Goal: Information Seeking & Learning: Find specific fact

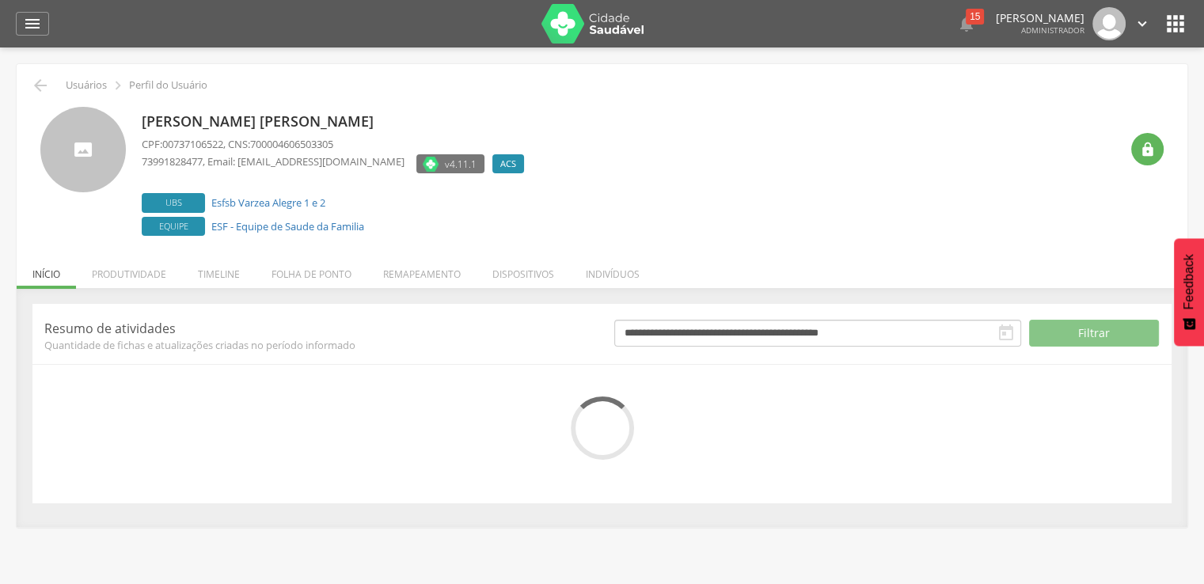
click at [601, 260] on li "Indivíduos" at bounding box center [612, 270] width 85 height 37
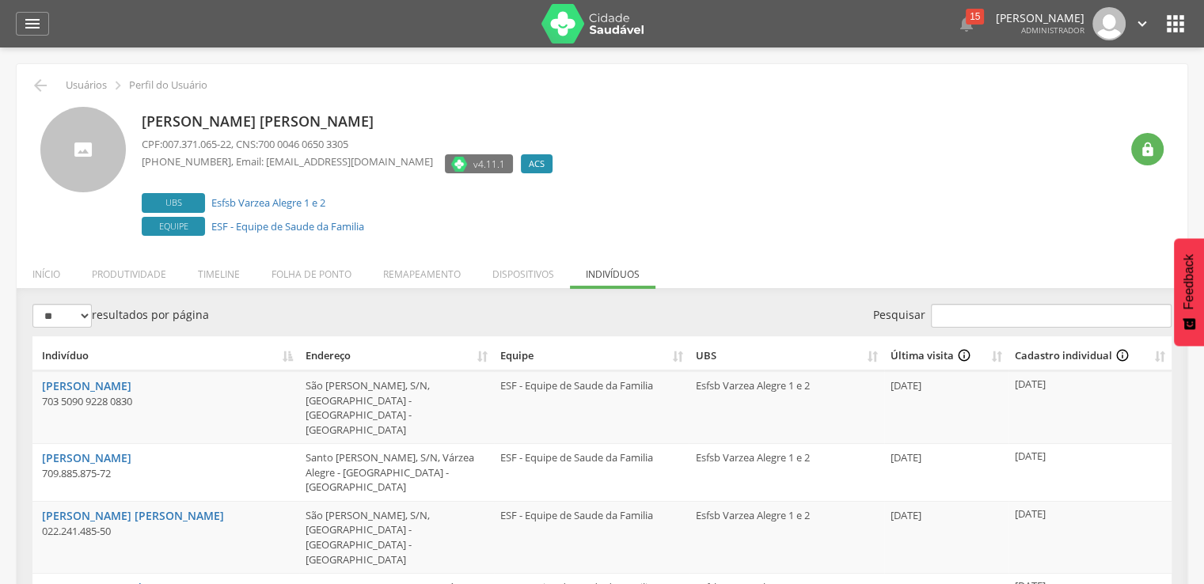
scroll to position [79, 0]
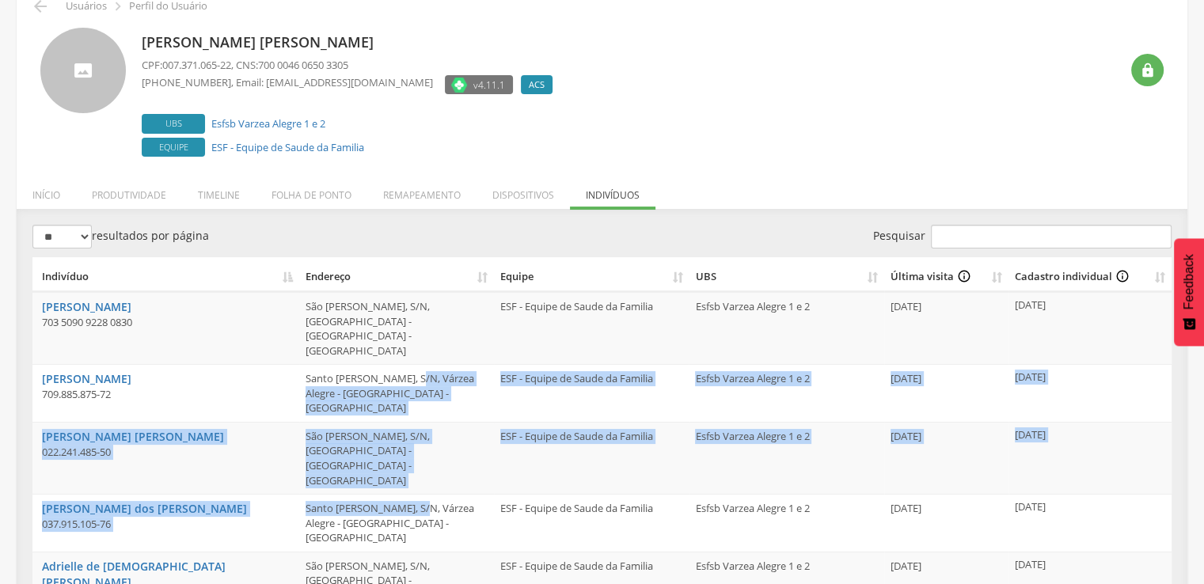
drag, startPoint x: 416, startPoint y: 349, endPoint x: 423, endPoint y: 393, distance: 44.1
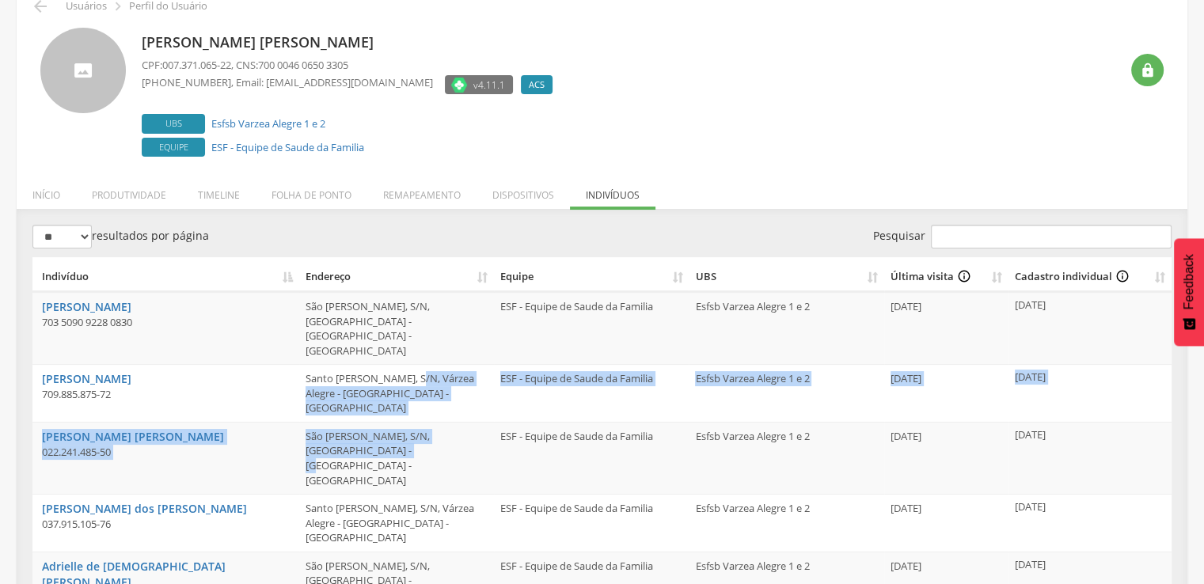
scroll to position [158, 0]
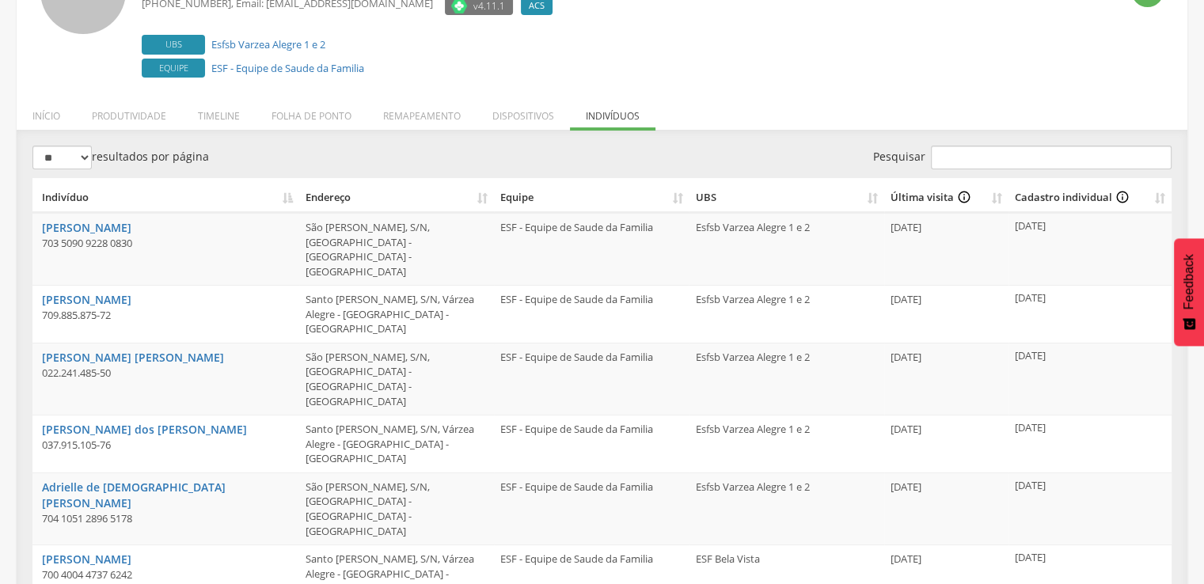
click at [446, 545] on td "Santo [PERSON_NAME], S/N, Várzea Alegre - [GEOGRAPHIC_DATA] - [GEOGRAPHIC_DATA]" at bounding box center [396, 574] width 195 height 58
click at [484, 198] on th "Endereço" at bounding box center [396, 195] width 195 height 35
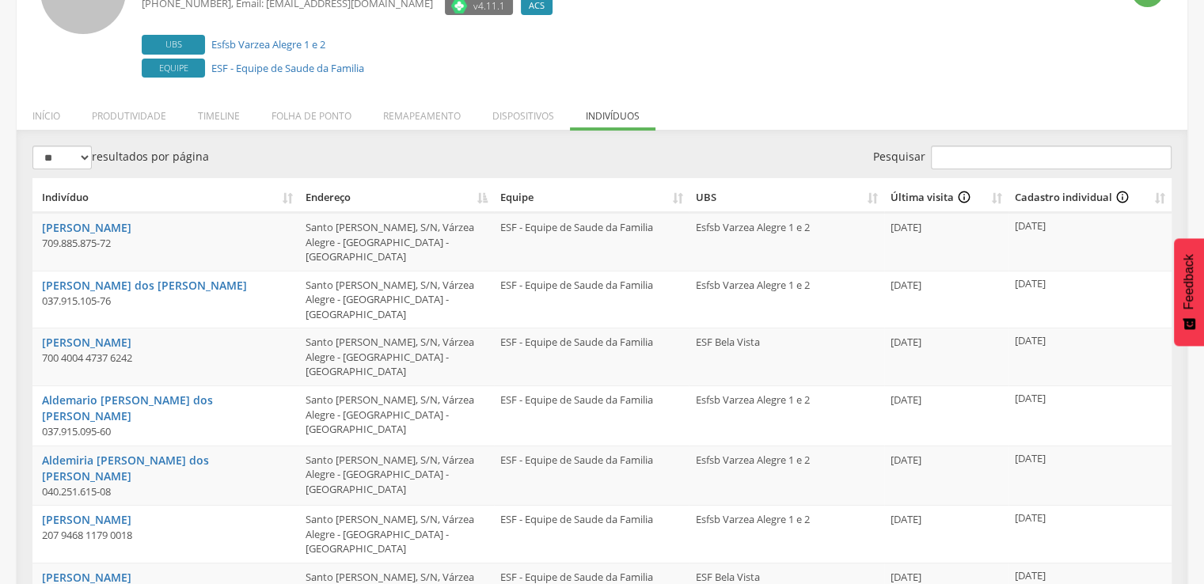
click at [484, 198] on th "Endereço" at bounding box center [396, 195] width 195 height 35
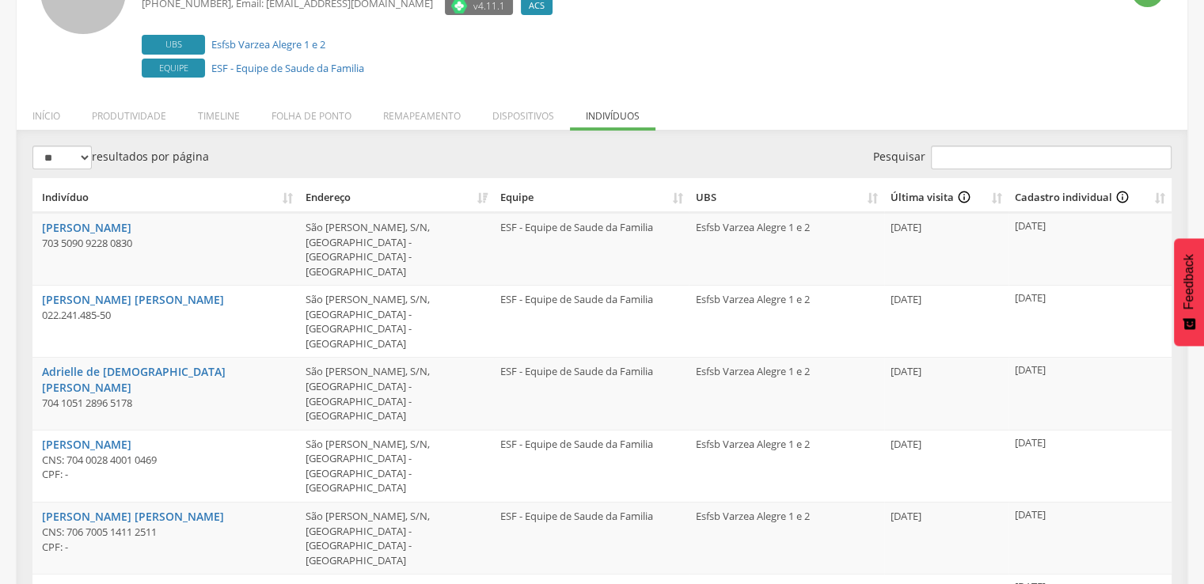
click at [871, 196] on th "UBS" at bounding box center [786, 195] width 195 height 35
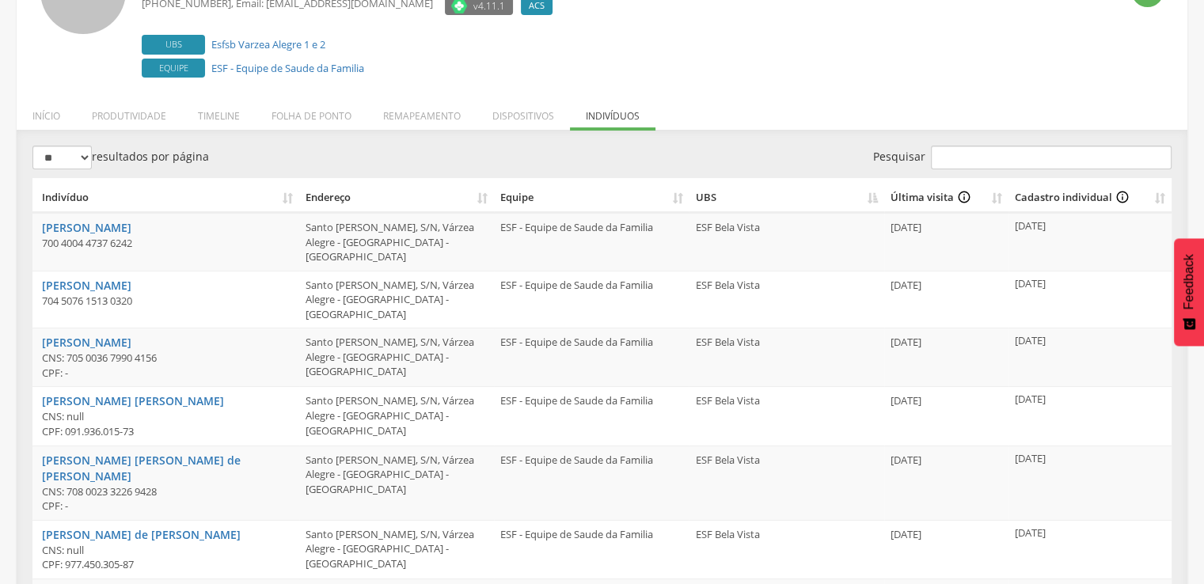
click at [868, 195] on th "UBS" at bounding box center [786, 195] width 195 height 35
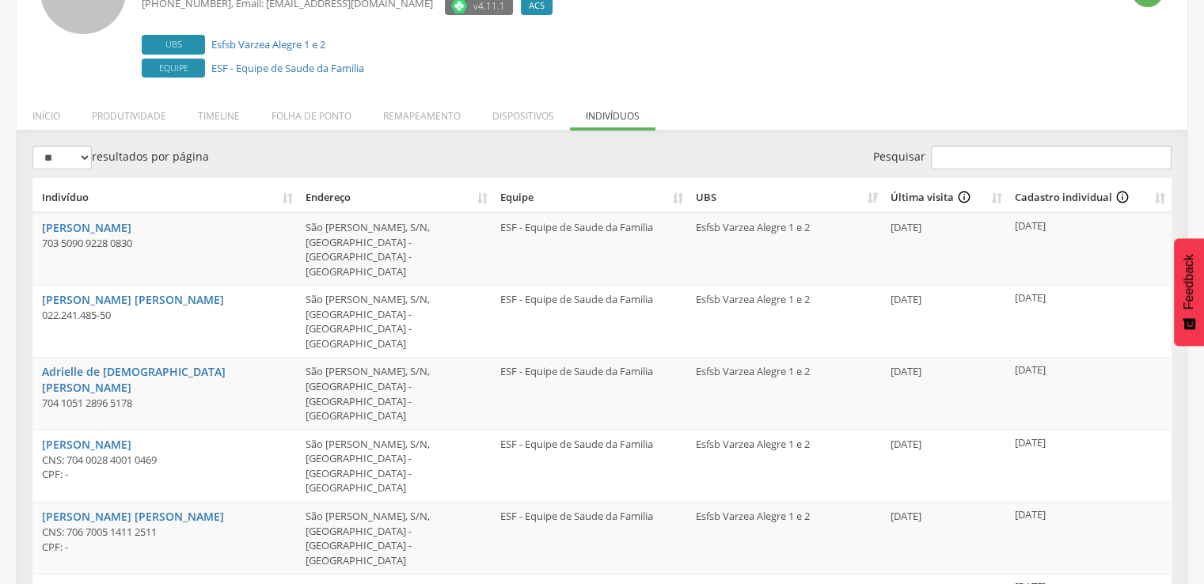
click at [867, 195] on th "UBS" at bounding box center [786, 195] width 195 height 35
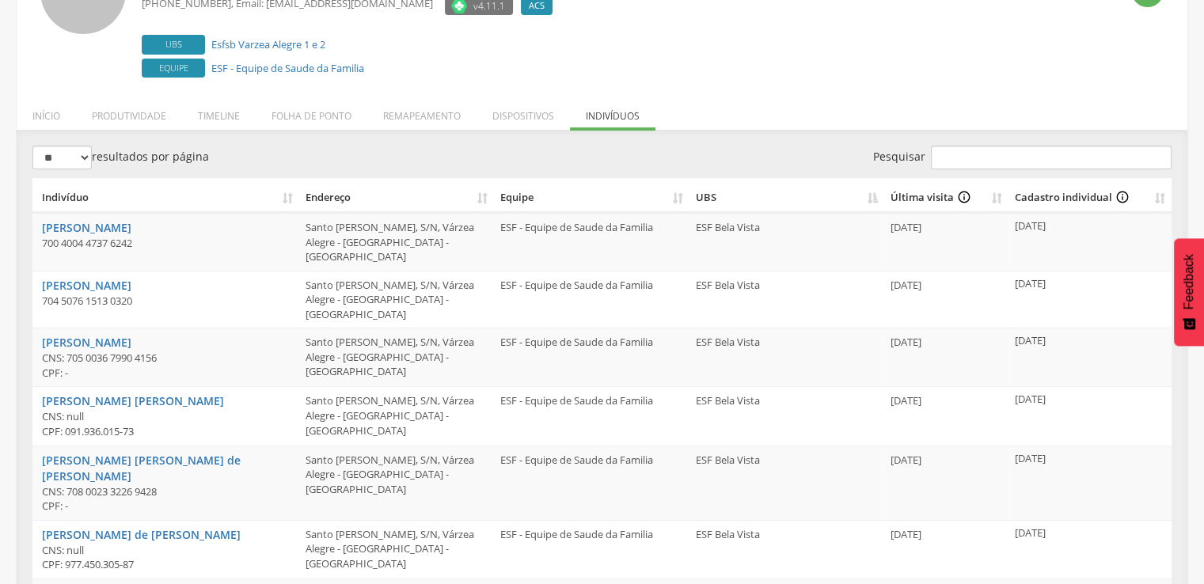
click at [867, 195] on th "UBS" at bounding box center [786, 195] width 195 height 35
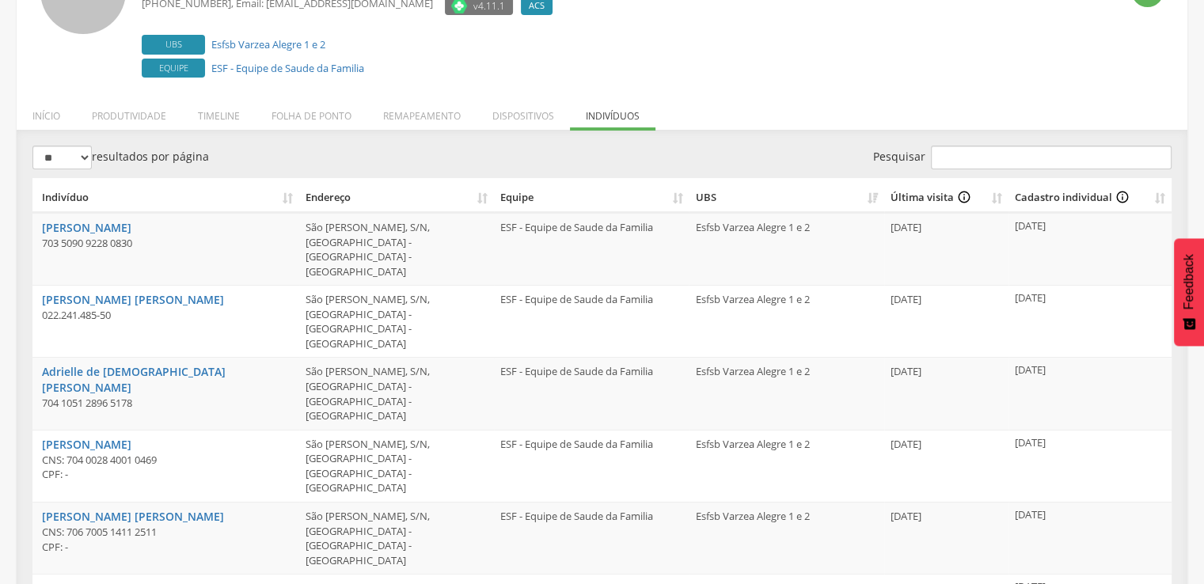
click at [871, 197] on th "UBS" at bounding box center [786, 195] width 195 height 35
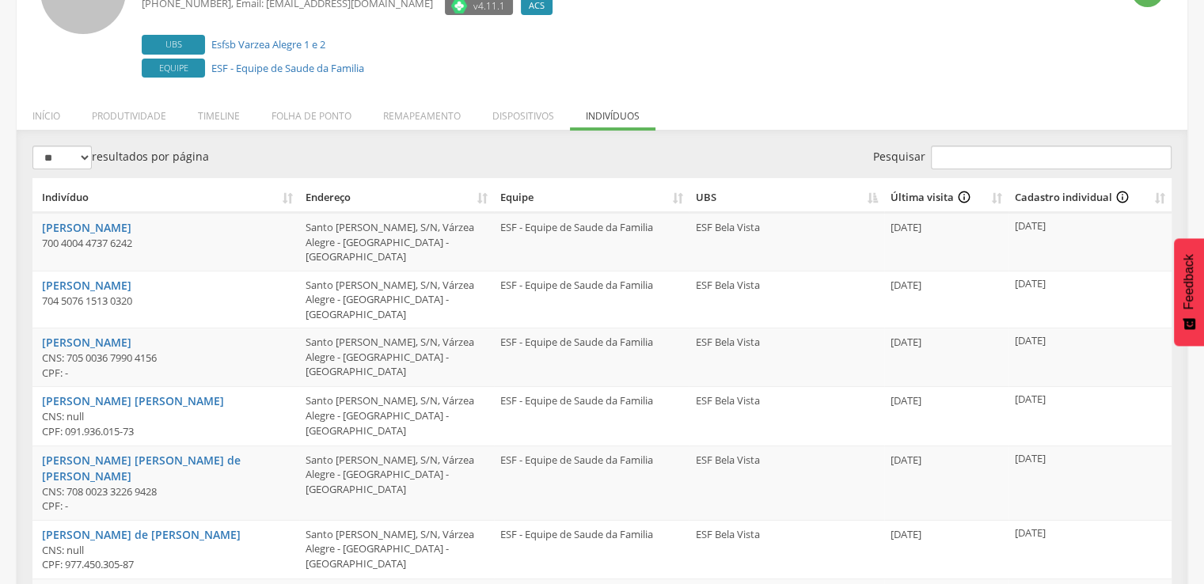
click at [871, 197] on th "UBS" at bounding box center [786, 195] width 195 height 35
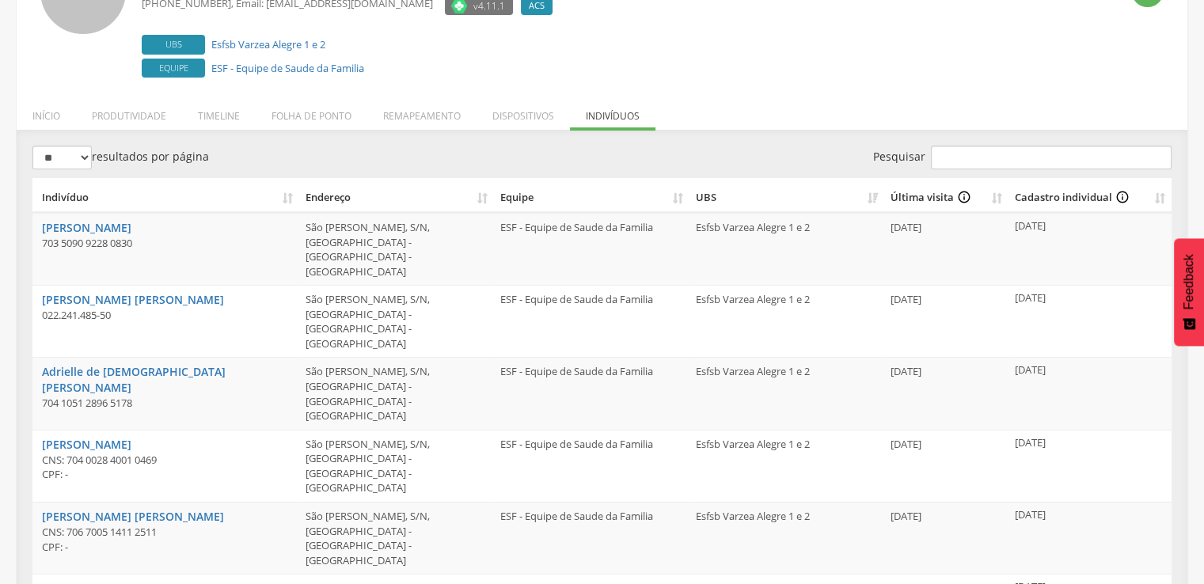
click at [871, 197] on th "UBS" at bounding box center [786, 195] width 195 height 35
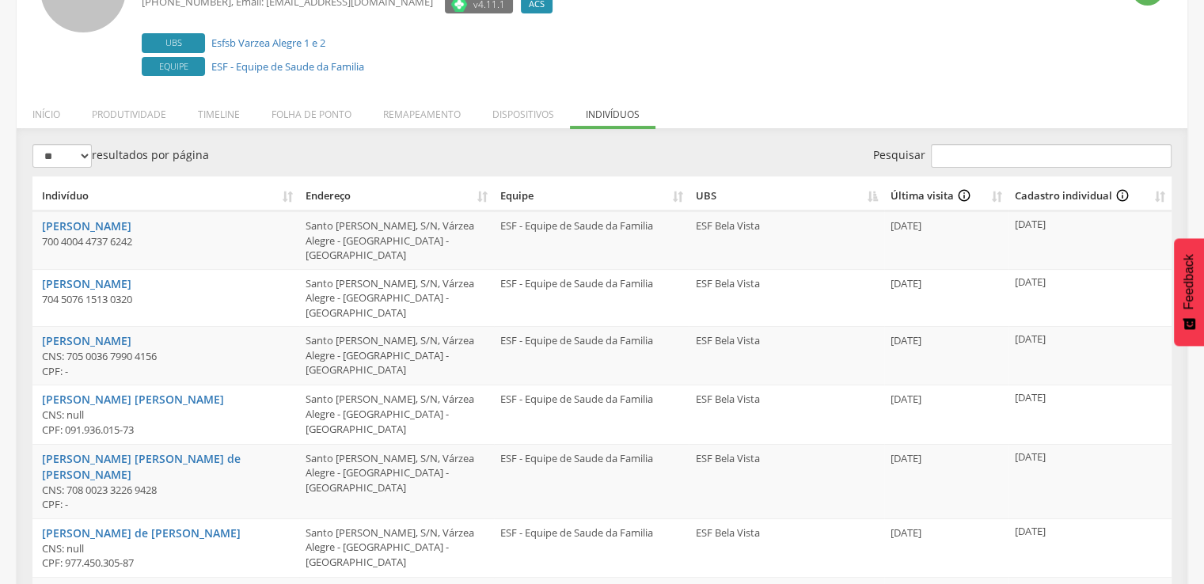
scroll to position [239, 0]
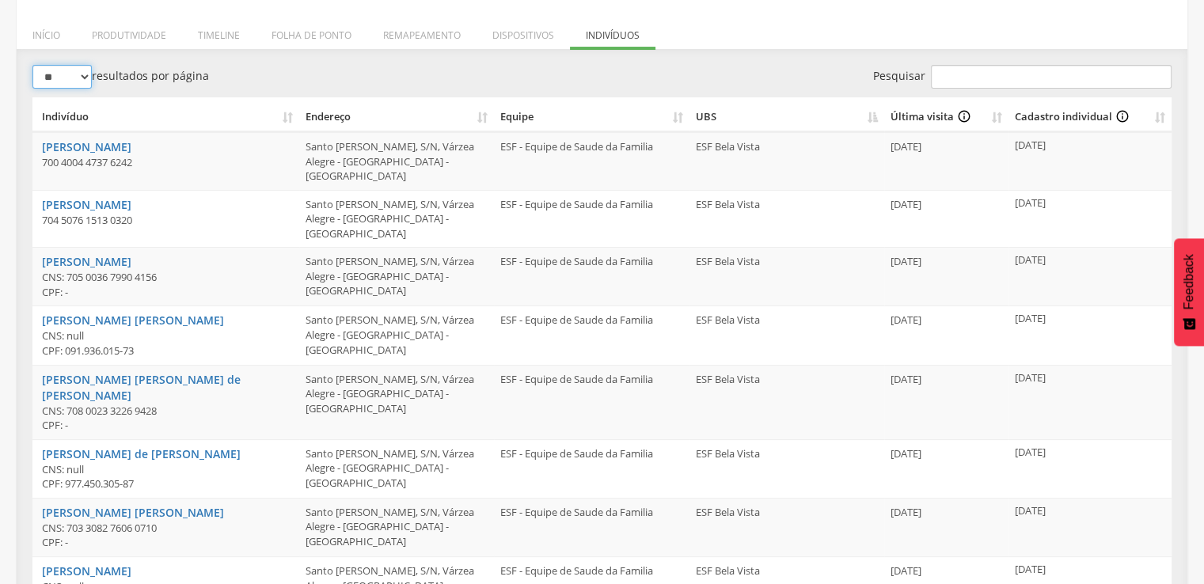
click at [66, 74] on select "** ** ** ***" at bounding box center [61, 77] width 59 height 24
select select "**"
click at [32, 65] on select "** ** ** ***" at bounding box center [61, 77] width 59 height 24
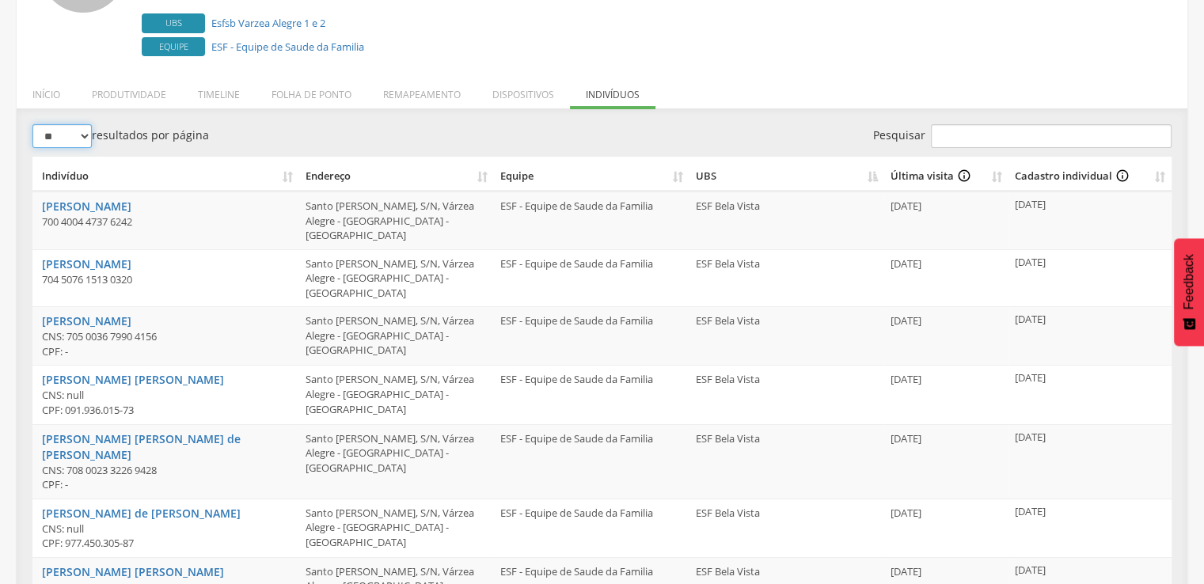
scroll to position [0, 0]
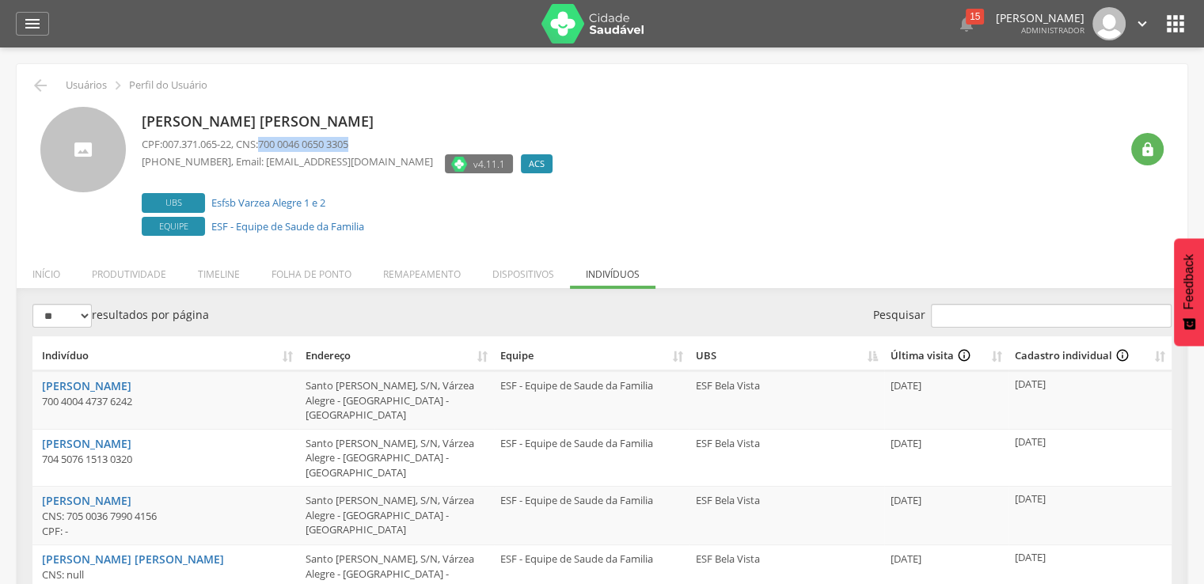
drag, startPoint x: 374, startPoint y: 140, endPoint x: 270, endPoint y: 147, distance: 103.9
click at [270, 147] on p "CPF: 007.371.065-22 , CNS: 700 0046 0650 3305" at bounding box center [351, 144] width 419 height 15
copy span "700 0046 0650 3305"
click at [670, 359] on th "Equipe" at bounding box center [591, 353] width 195 height 35
click at [673, 359] on th "Equipe" at bounding box center [591, 353] width 195 height 35
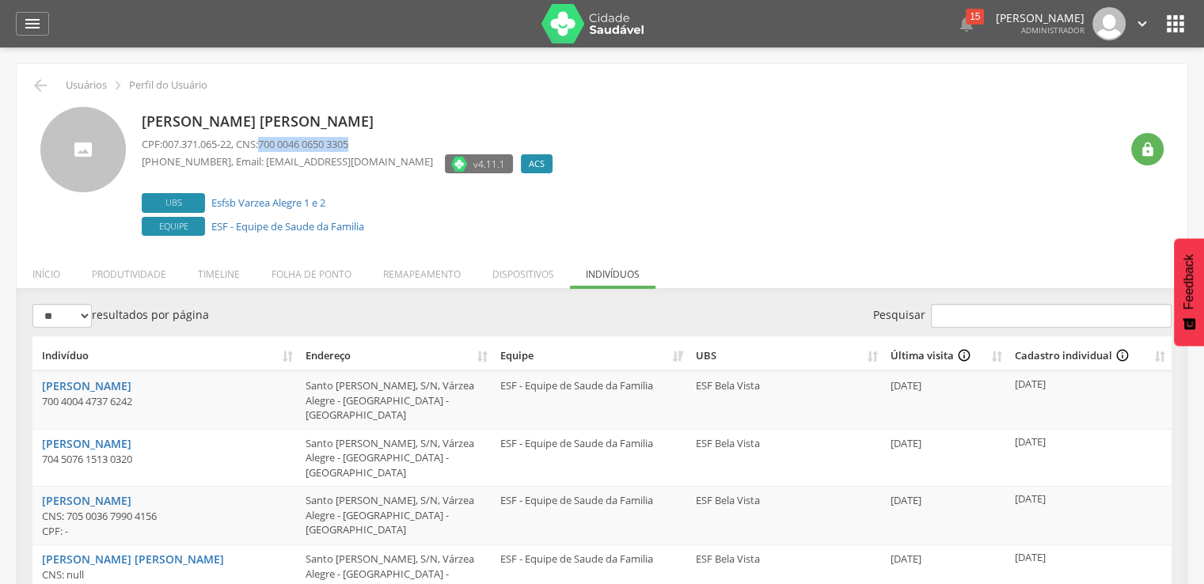
click at [871, 362] on th "UBS" at bounding box center [786, 353] width 195 height 35
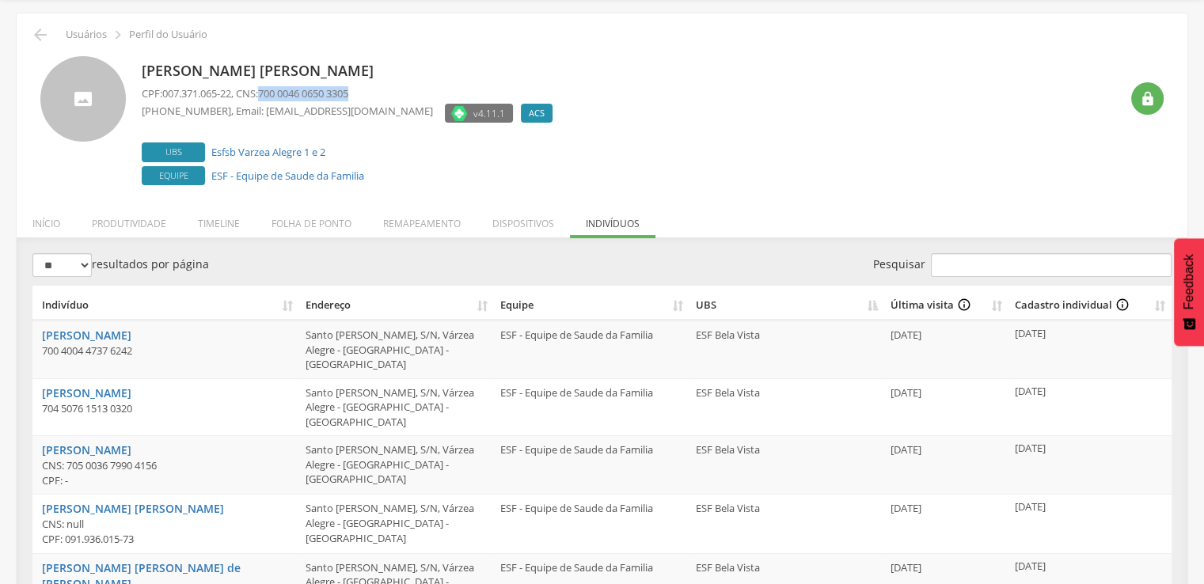
scroll to position [79, 0]
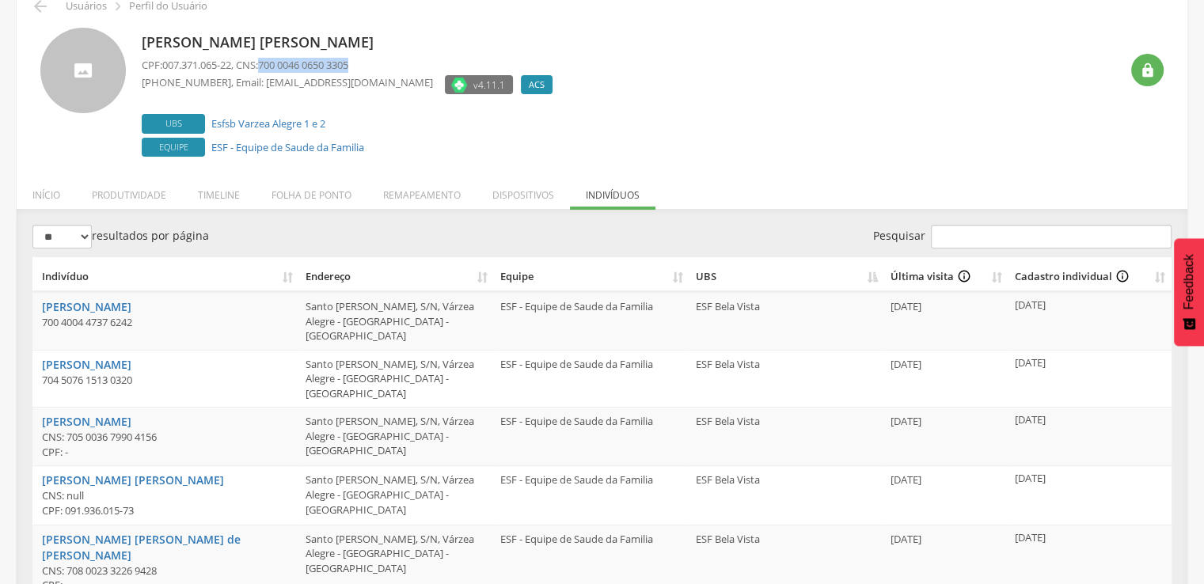
click at [689, 274] on th "UBS" at bounding box center [786, 274] width 195 height 35
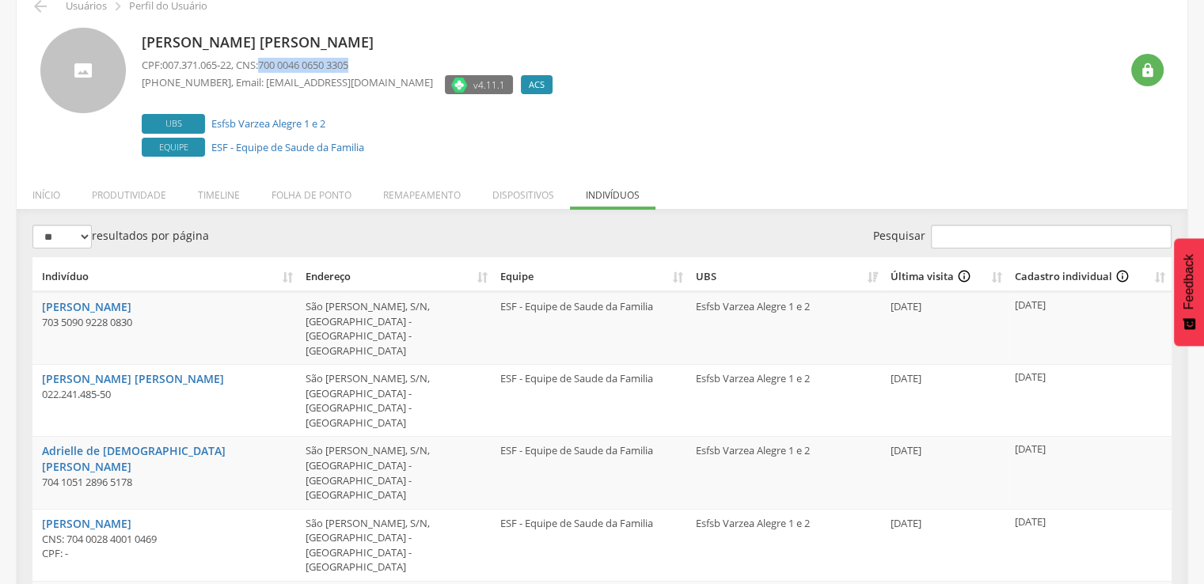
click at [676, 275] on th "Equipe" at bounding box center [591, 274] width 195 height 35
click at [671, 279] on th "Equipe" at bounding box center [591, 274] width 195 height 35
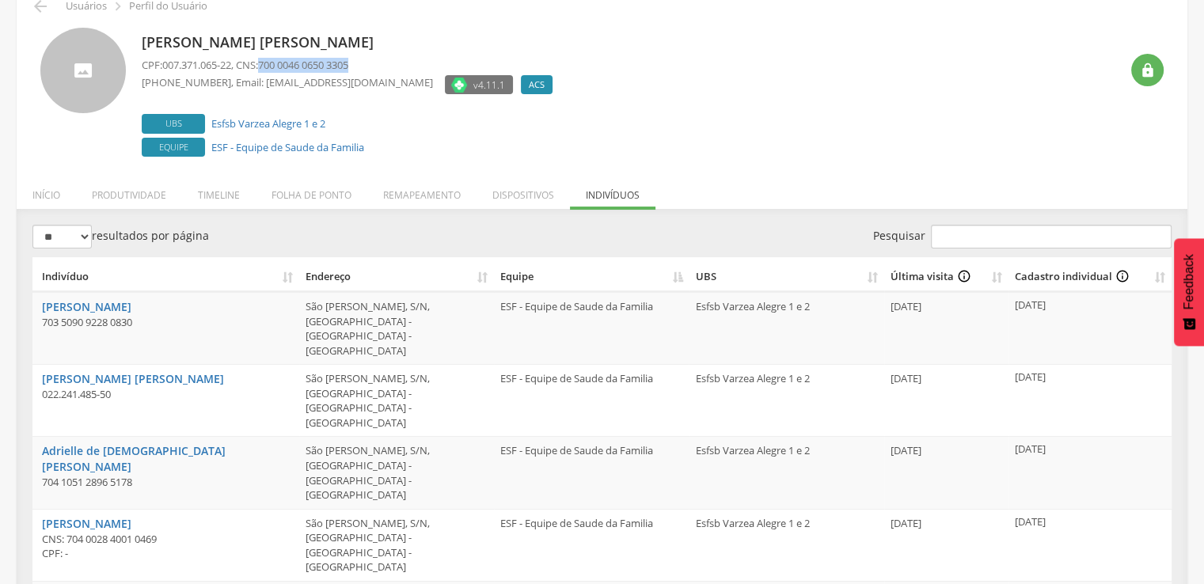
click at [671, 279] on th "Equipe" at bounding box center [591, 274] width 195 height 35
click at [877, 270] on th "UBS" at bounding box center [786, 274] width 195 height 35
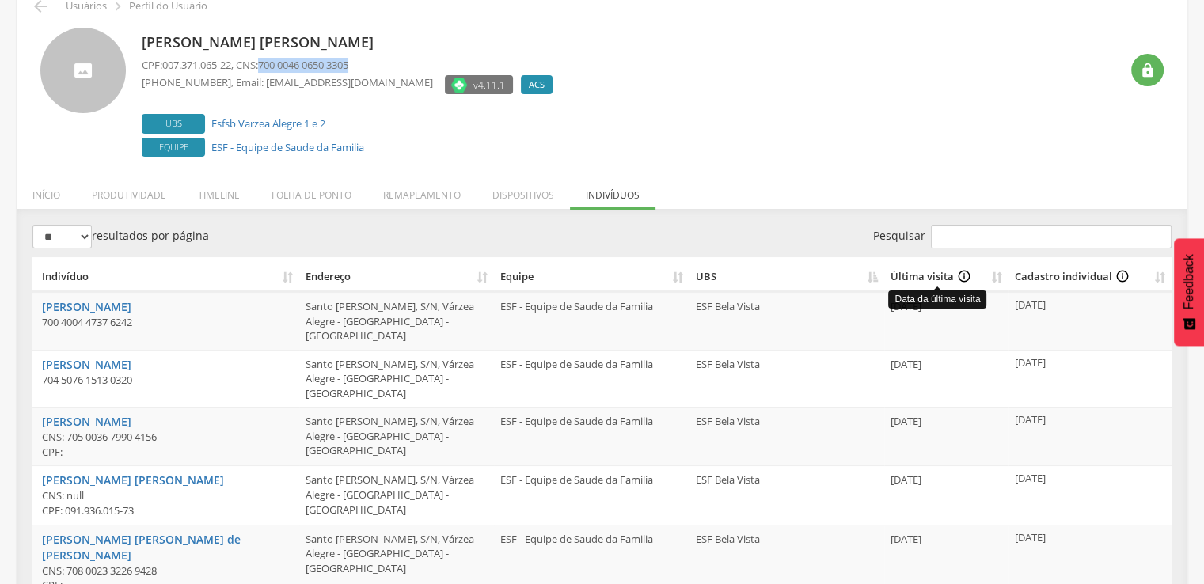
click at [957, 275] on icon "info_outline" at bounding box center [964, 276] width 14 height 15
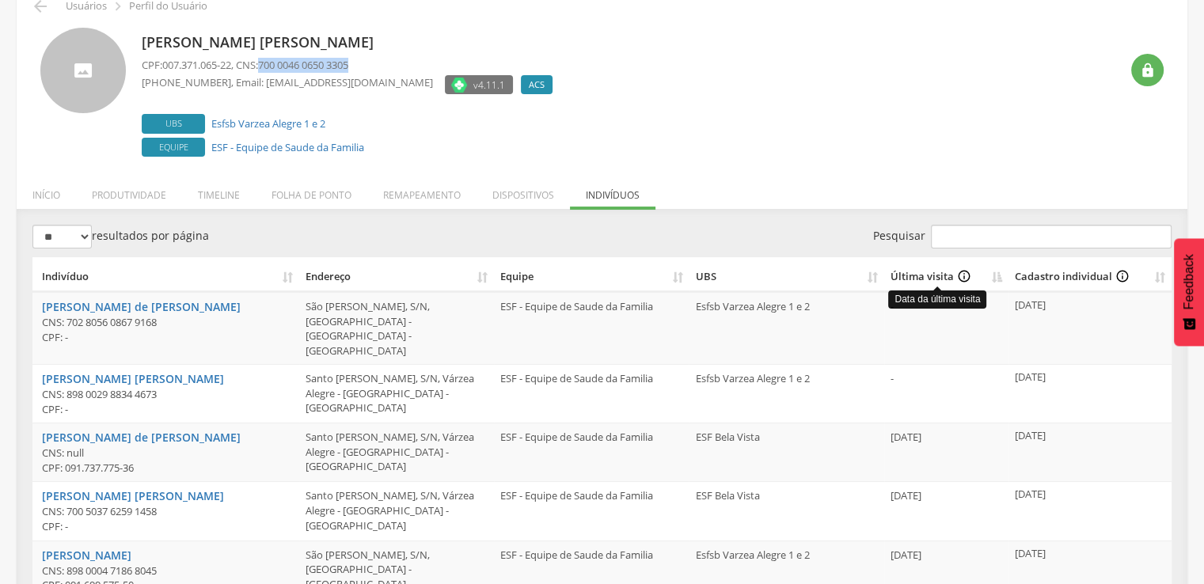
click at [966, 275] on icon "info_outline" at bounding box center [964, 276] width 14 height 15
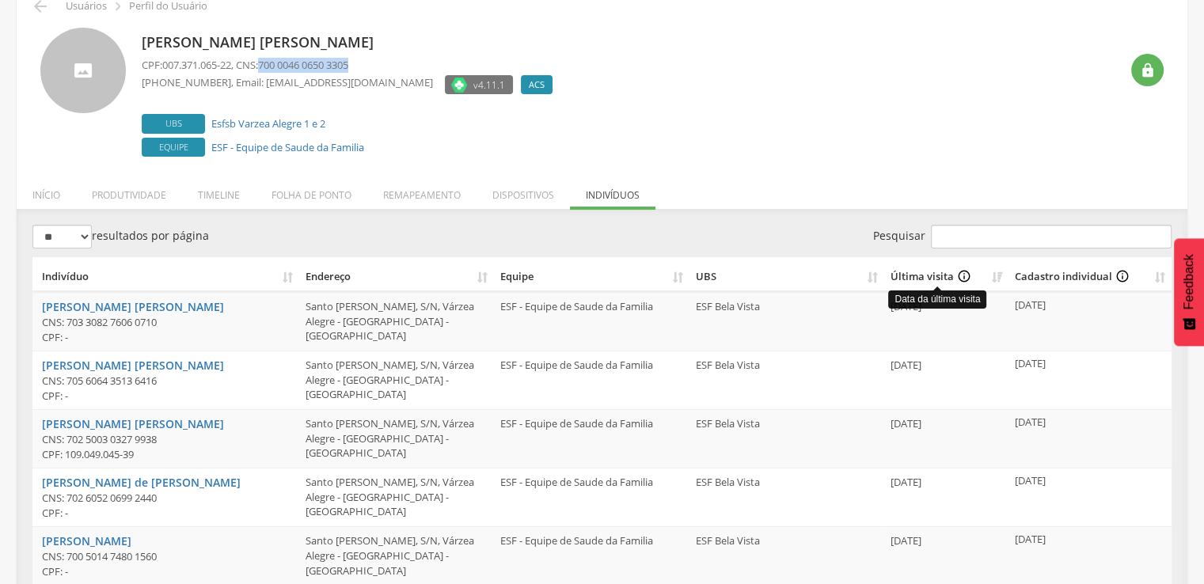
click at [966, 275] on icon "info_outline" at bounding box center [964, 276] width 14 height 15
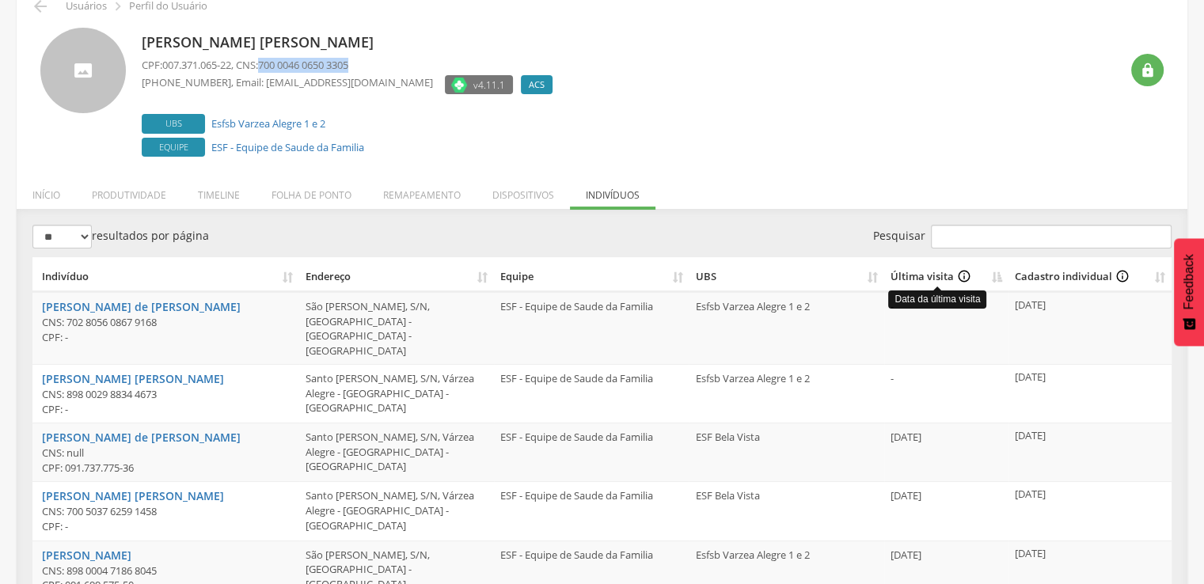
click at [966, 275] on icon "info_outline" at bounding box center [964, 276] width 14 height 15
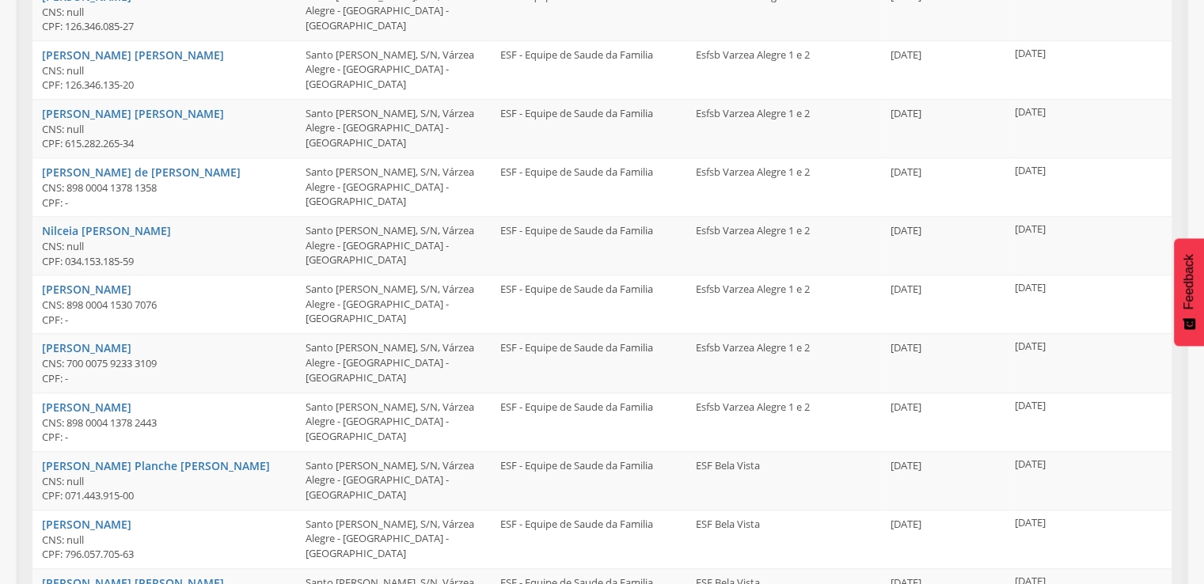
scroll to position [1289, 0]
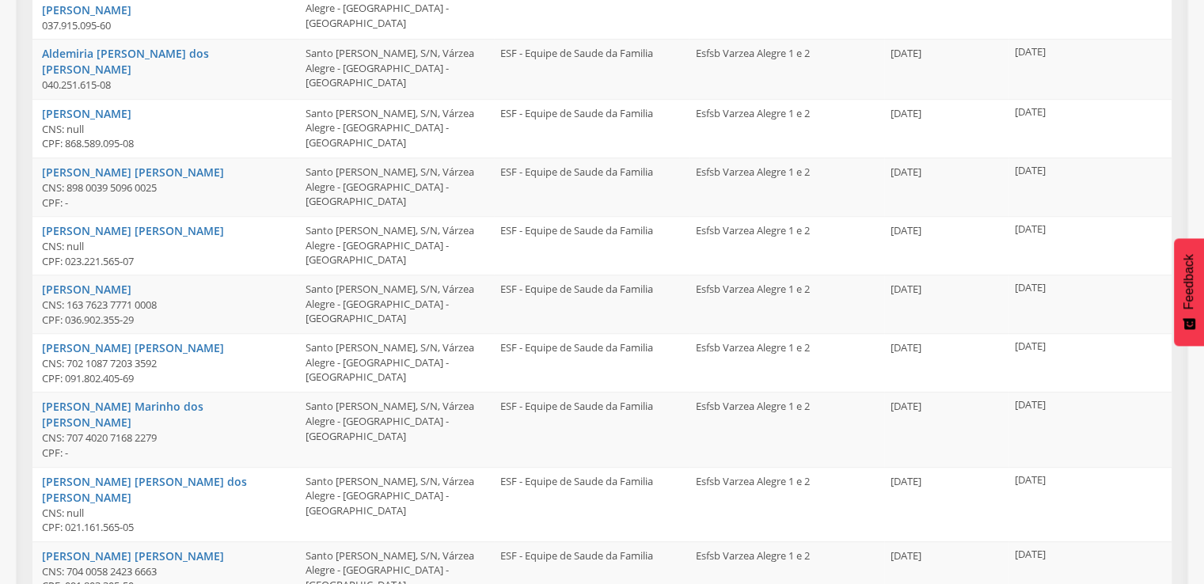
scroll to position [1245, 0]
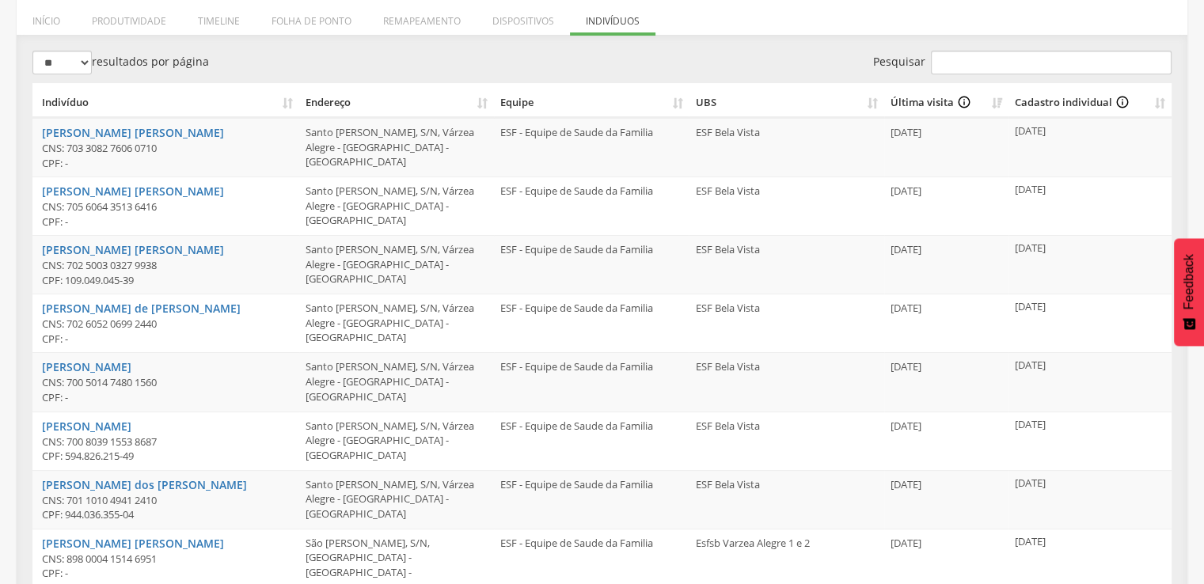
scroll to position [260, 0]
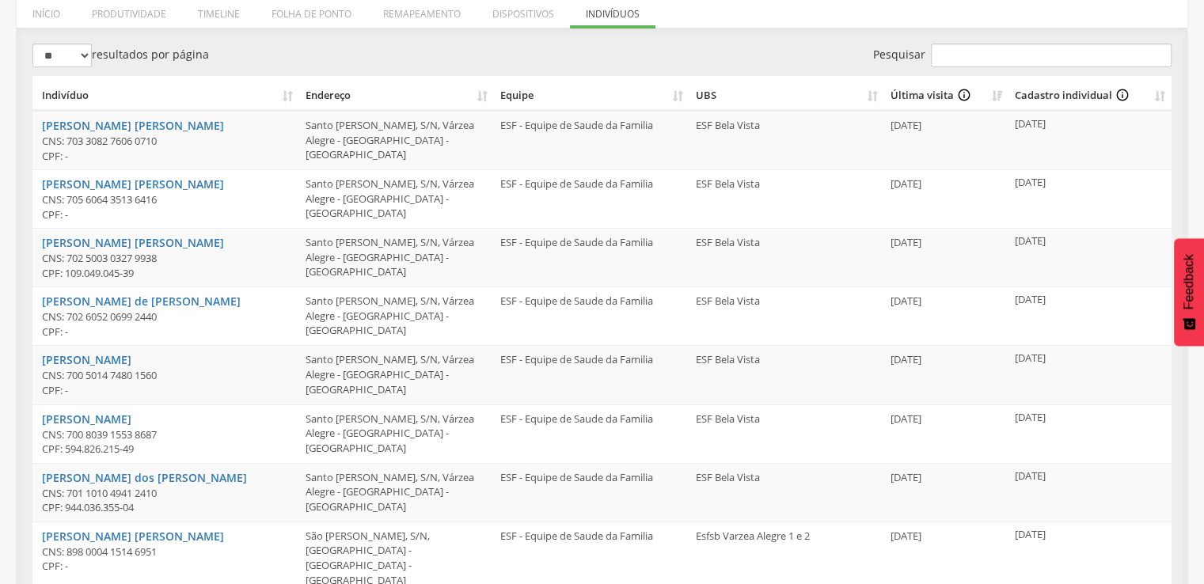
click at [685, 92] on th "Equipe" at bounding box center [591, 93] width 195 height 35
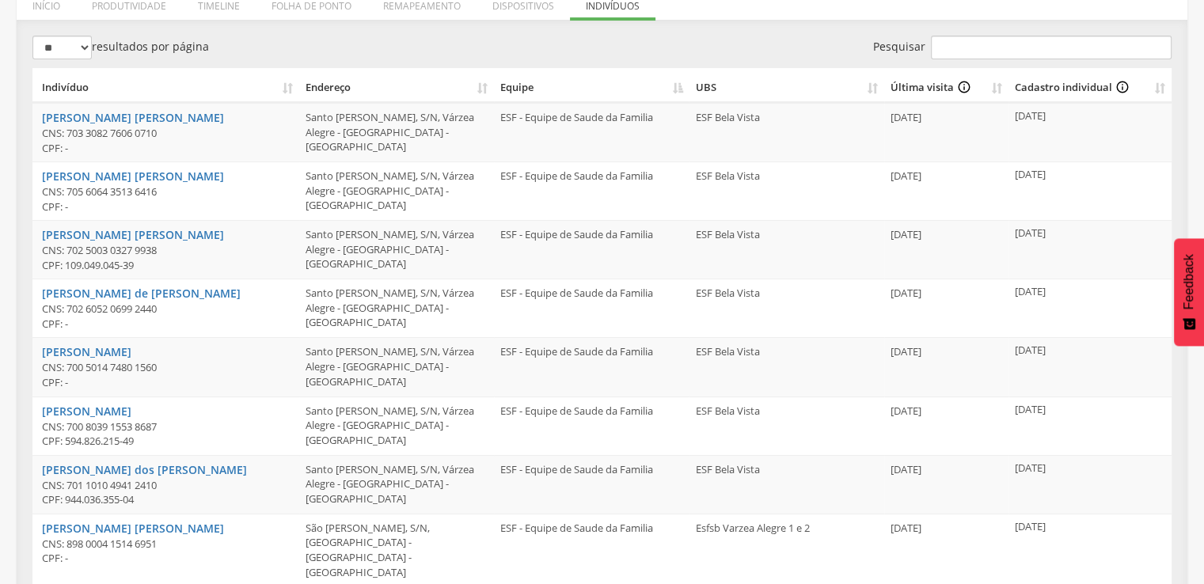
scroll to position [102, 0]
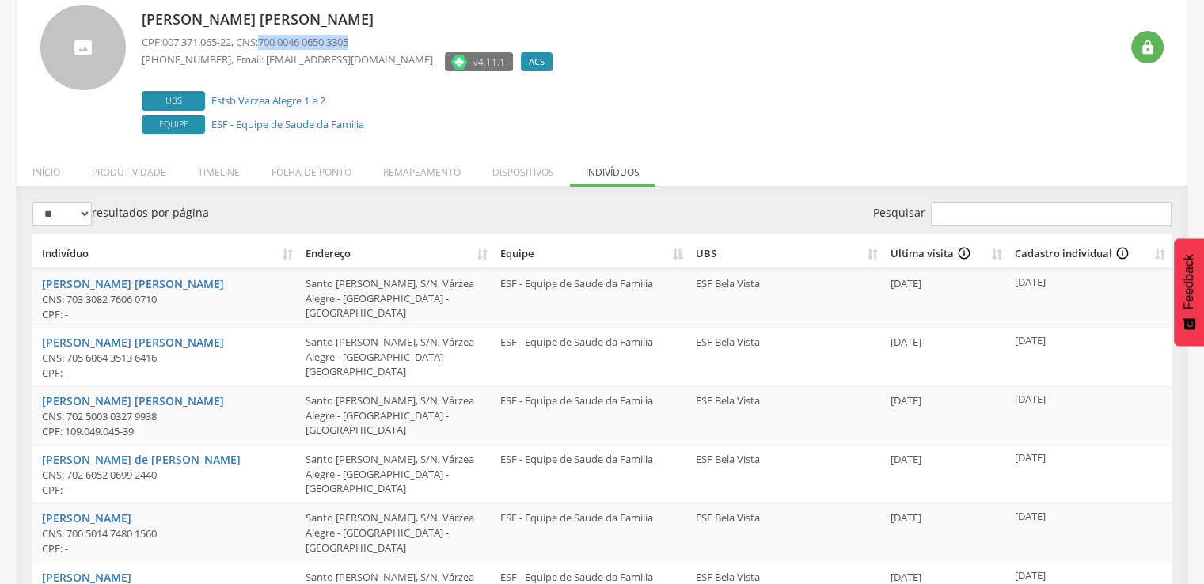
click at [684, 247] on th "Equipe" at bounding box center [591, 251] width 195 height 35
click at [480, 248] on th "Endereço" at bounding box center [396, 251] width 195 height 35
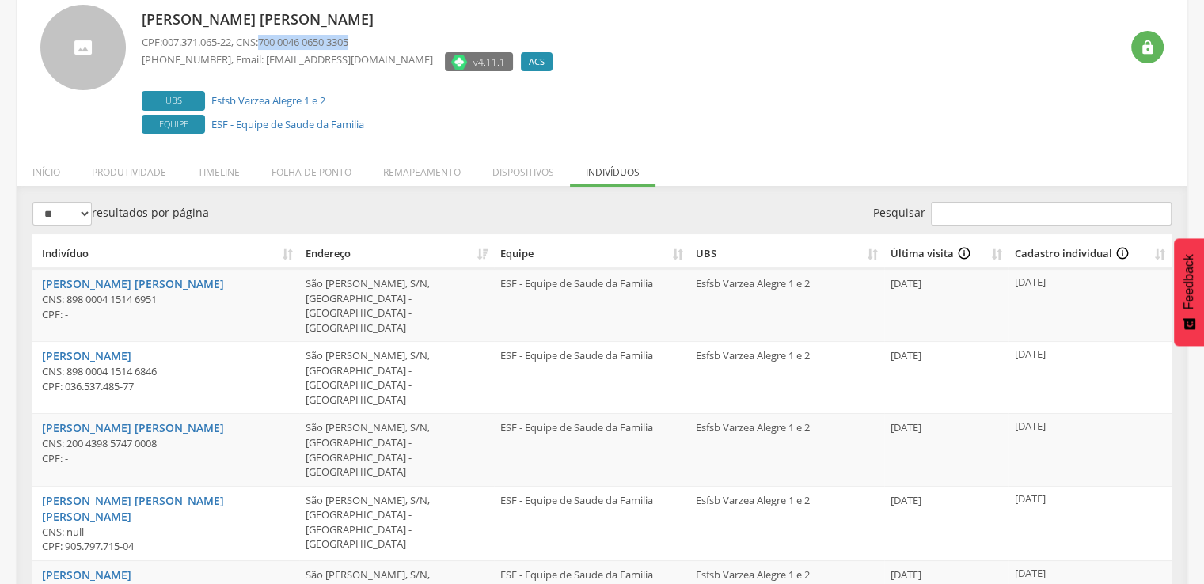
click at [480, 248] on th "Endereço" at bounding box center [396, 251] width 195 height 35
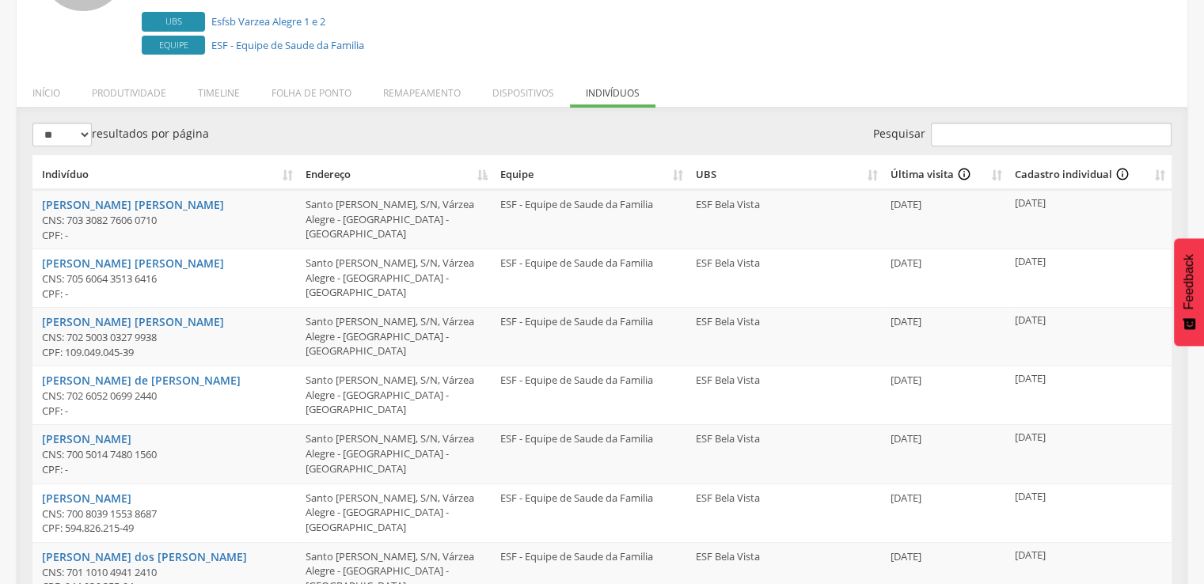
scroll to position [0, 0]
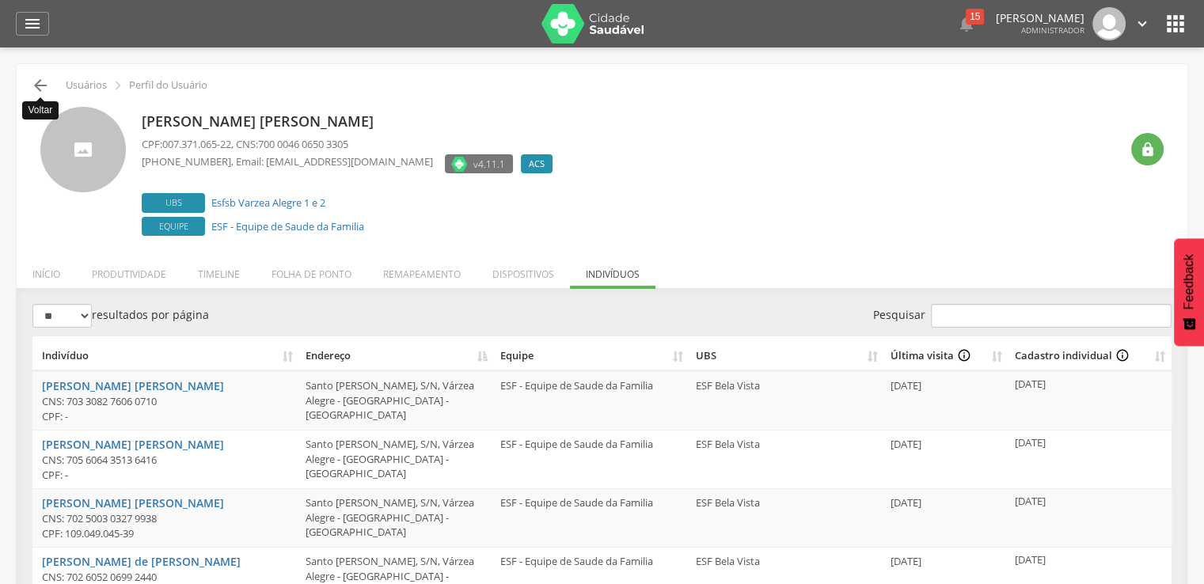
click at [31, 87] on icon "" at bounding box center [40, 85] width 19 height 19
